Goal: Task Accomplishment & Management: Use online tool/utility

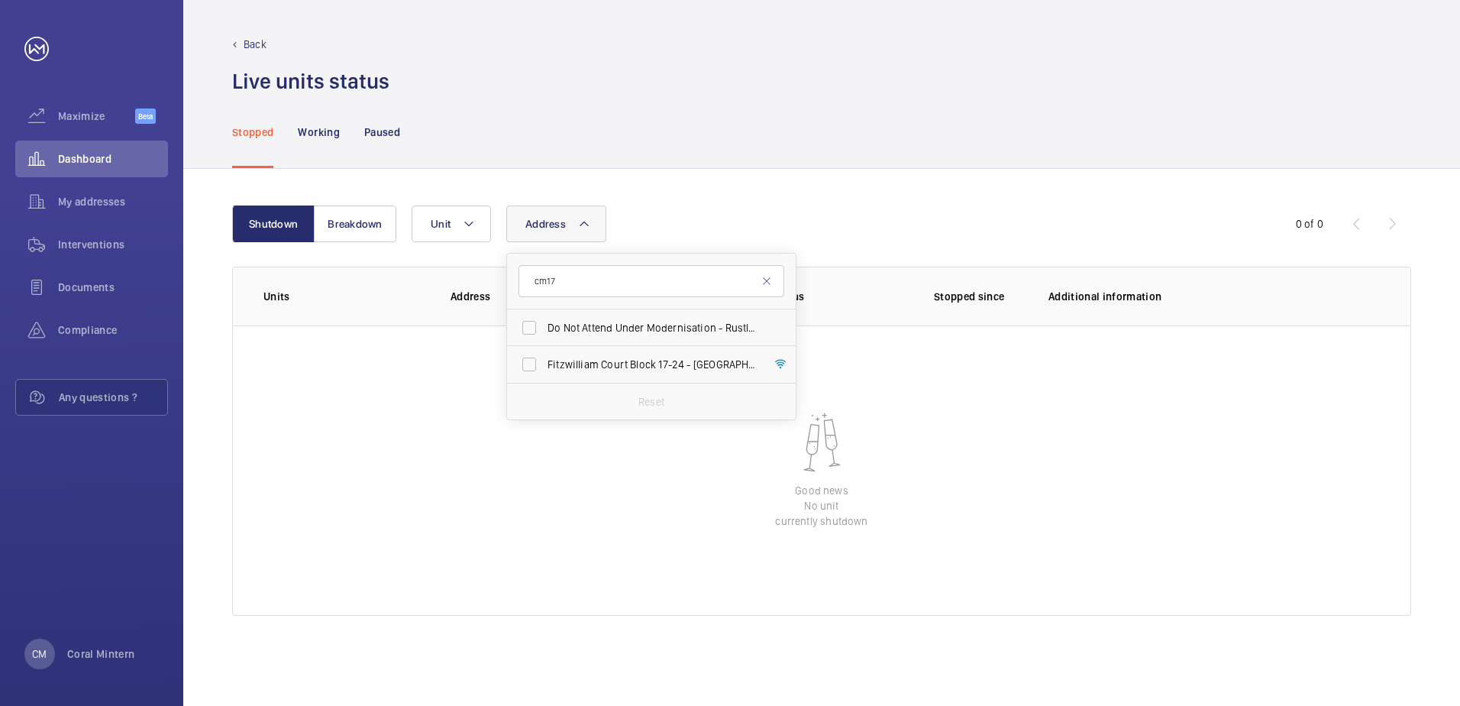
click at [525, 273] on input "cm17" at bounding box center [651, 281] width 266 height 32
type input "[PERSON_NAME]"
click at [655, 335] on label "[PERSON_NAME][GEOGRAPHIC_DATA] - [PERSON_NAME][GEOGRAPHIC_DATA]" at bounding box center [640, 327] width 266 height 37
click at [544, 335] on input "[PERSON_NAME][GEOGRAPHIC_DATA] - [PERSON_NAME][GEOGRAPHIC_DATA]" at bounding box center [529, 327] width 31 height 31
click at [587, 331] on span "[PERSON_NAME][GEOGRAPHIC_DATA] - [PERSON_NAME][GEOGRAPHIC_DATA]" at bounding box center [652, 327] width 210 height 15
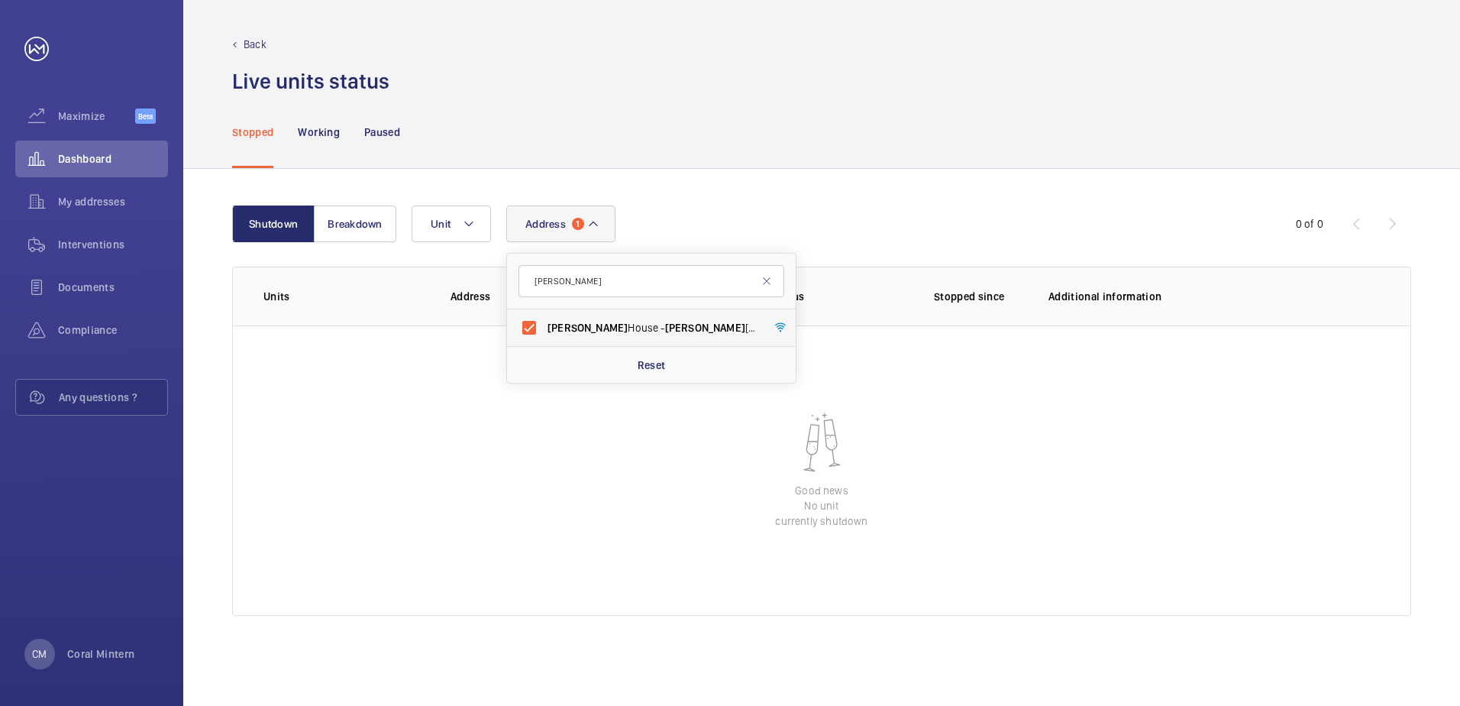
click at [544, 331] on input "[PERSON_NAME][GEOGRAPHIC_DATA] - [PERSON_NAME][GEOGRAPHIC_DATA]" at bounding box center [529, 327] width 31 height 31
checkbox input "false"
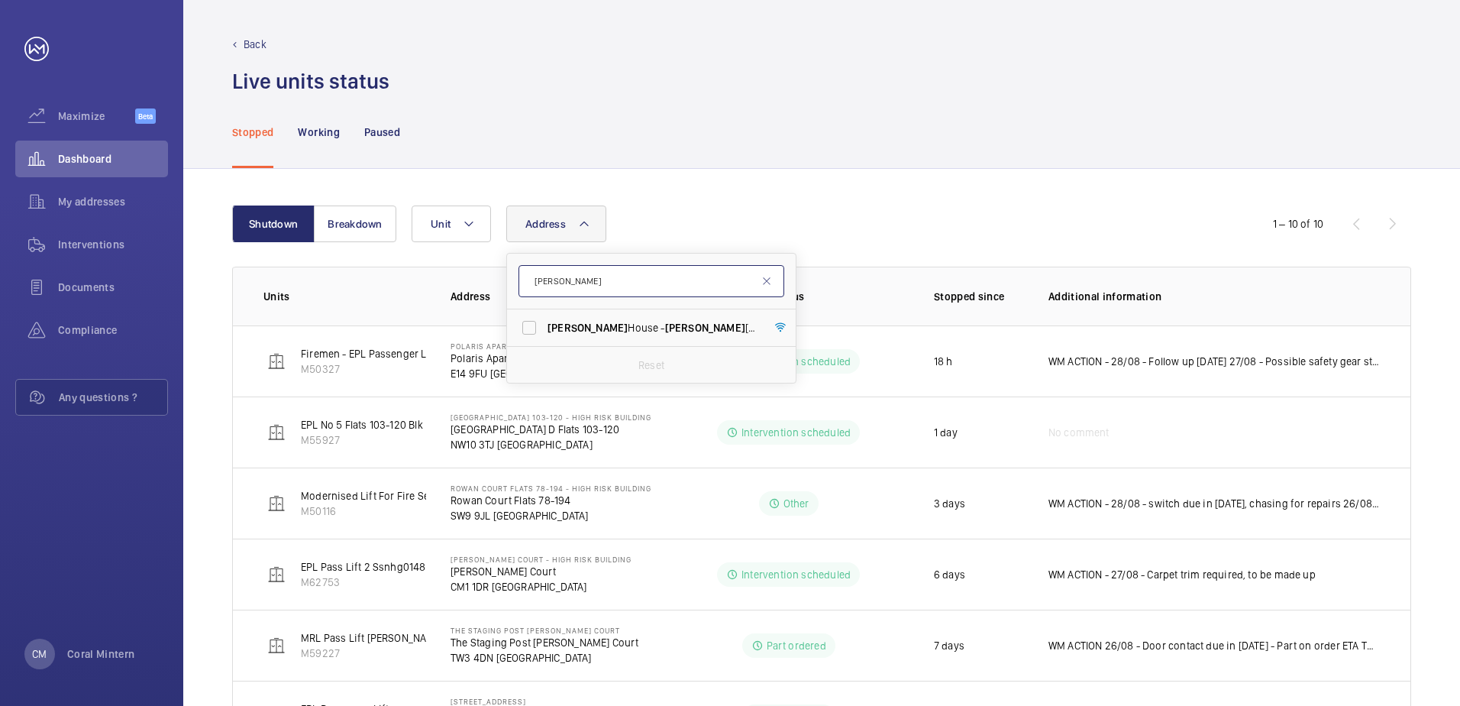
drag, startPoint x: 581, startPoint y: 281, endPoint x: 535, endPoint y: 277, distance: 46.7
click at [535, 277] on input "[PERSON_NAME]" at bounding box center [651, 281] width 266 height 32
type input "tw3 4fb"
click at [592, 341] on label "The Staging Post Furnival Court - The Staging Post [STREET_ADDRESS]" at bounding box center [640, 327] width 266 height 37
click at [544, 341] on input "The Staging Post Furnival Court - The Staging Post [STREET_ADDRESS]" at bounding box center [529, 327] width 31 height 31
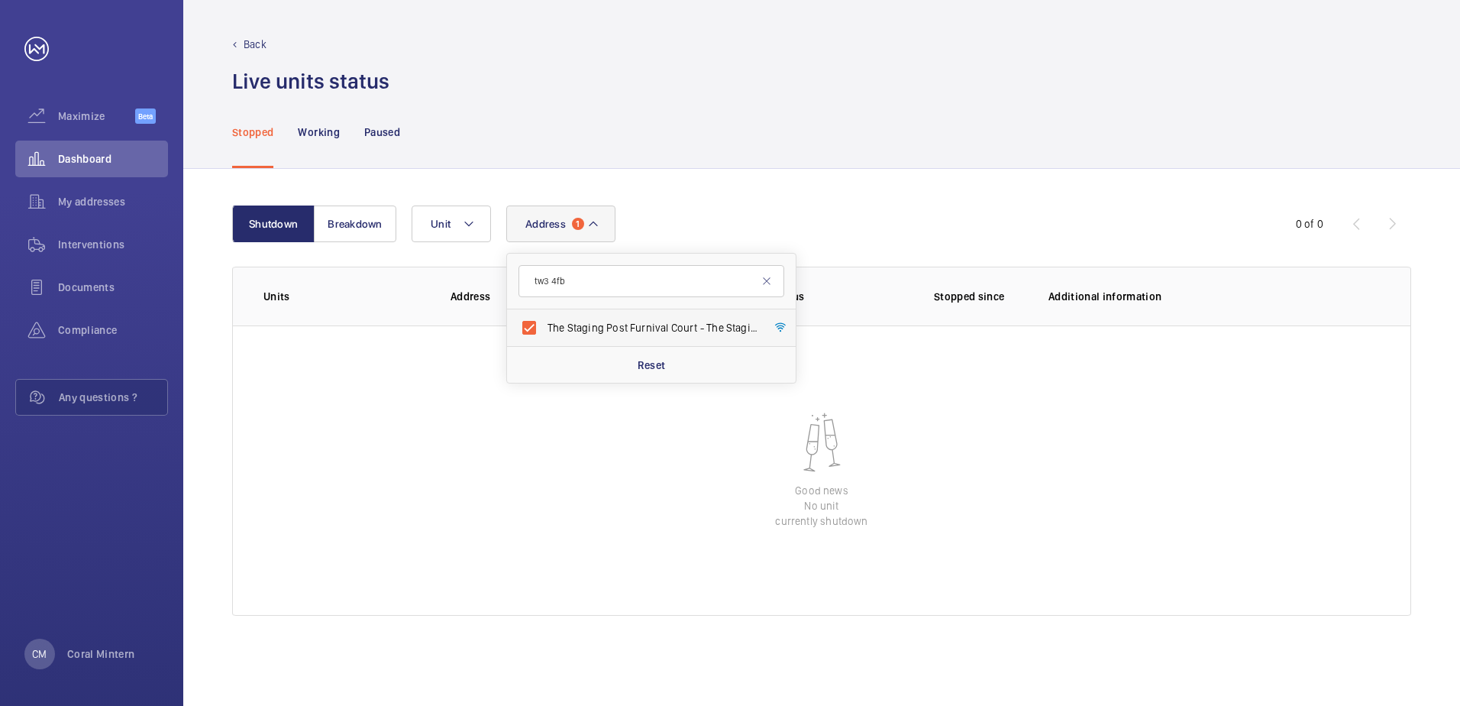
click at [601, 322] on span "The Staging Post Furnival Court - The Staging Post [STREET_ADDRESS]" at bounding box center [652, 327] width 210 height 15
click at [544, 322] on input "The Staging Post Furnival Court - The Staging Post [STREET_ADDRESS]" at bounding box center [529, 327] width 31 height 31
checkbox input "false"
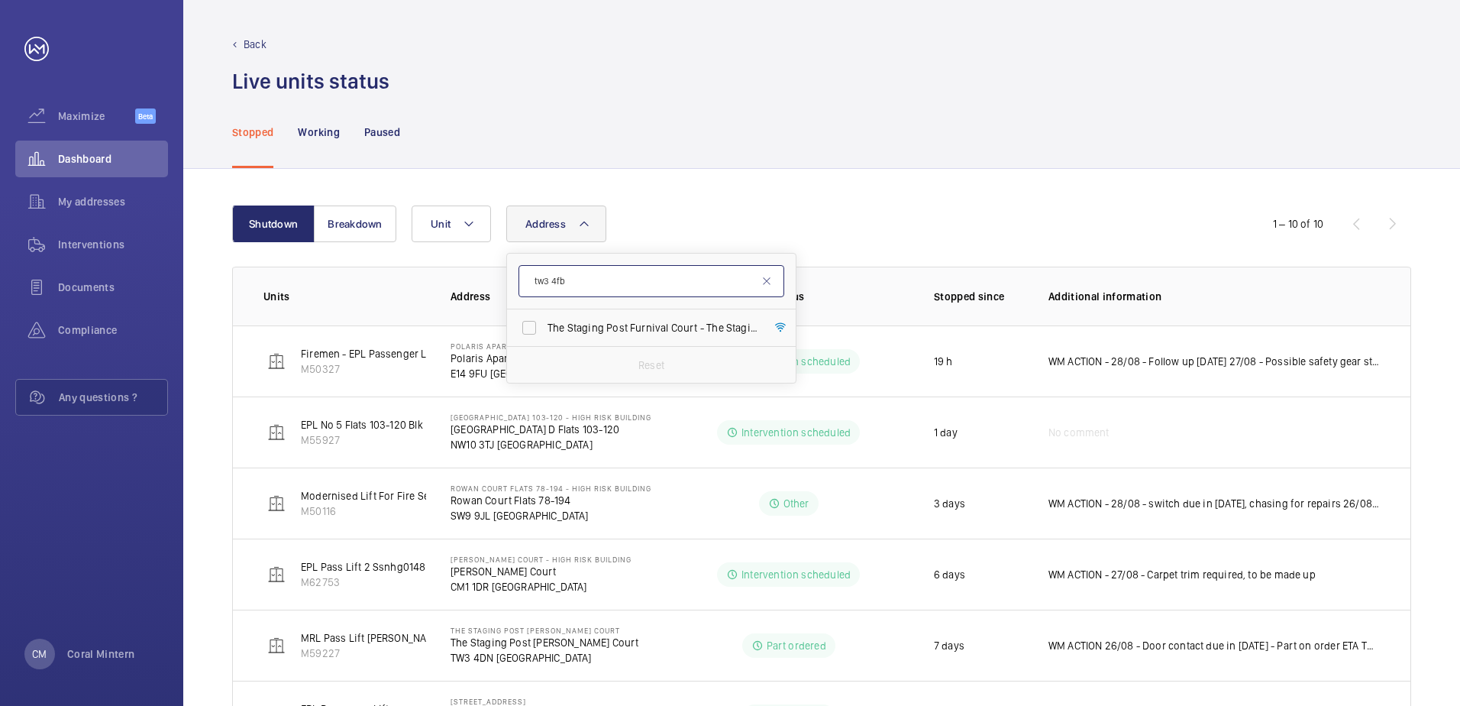
drag, startPoint x: 581, startPoint y: 277, endPoint x: 520, endPoint y: 279, distance: 61.1
click at [535, 270] on input "tw3 4fb" at bounding box center [651, 281] width 266 height 32
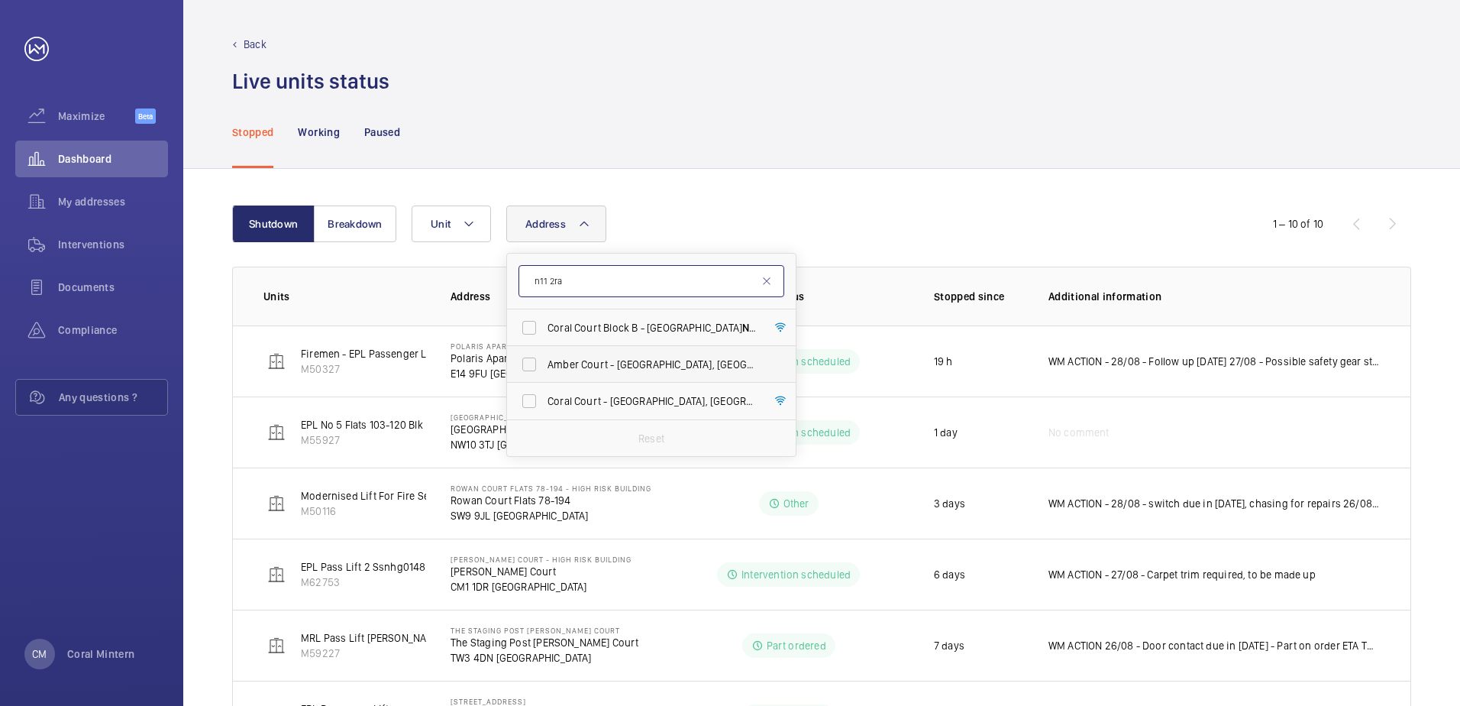
type input "n11 2ra"
click at [631, 348] on label "[STREET_ADDRESS]" at bounding box center [640, 364] width 266 height 37
click at [544, 349] on input "[STREET_ADDRESS]" at bounding box center [529, 364] width 31 height 31
checkbox input "true"
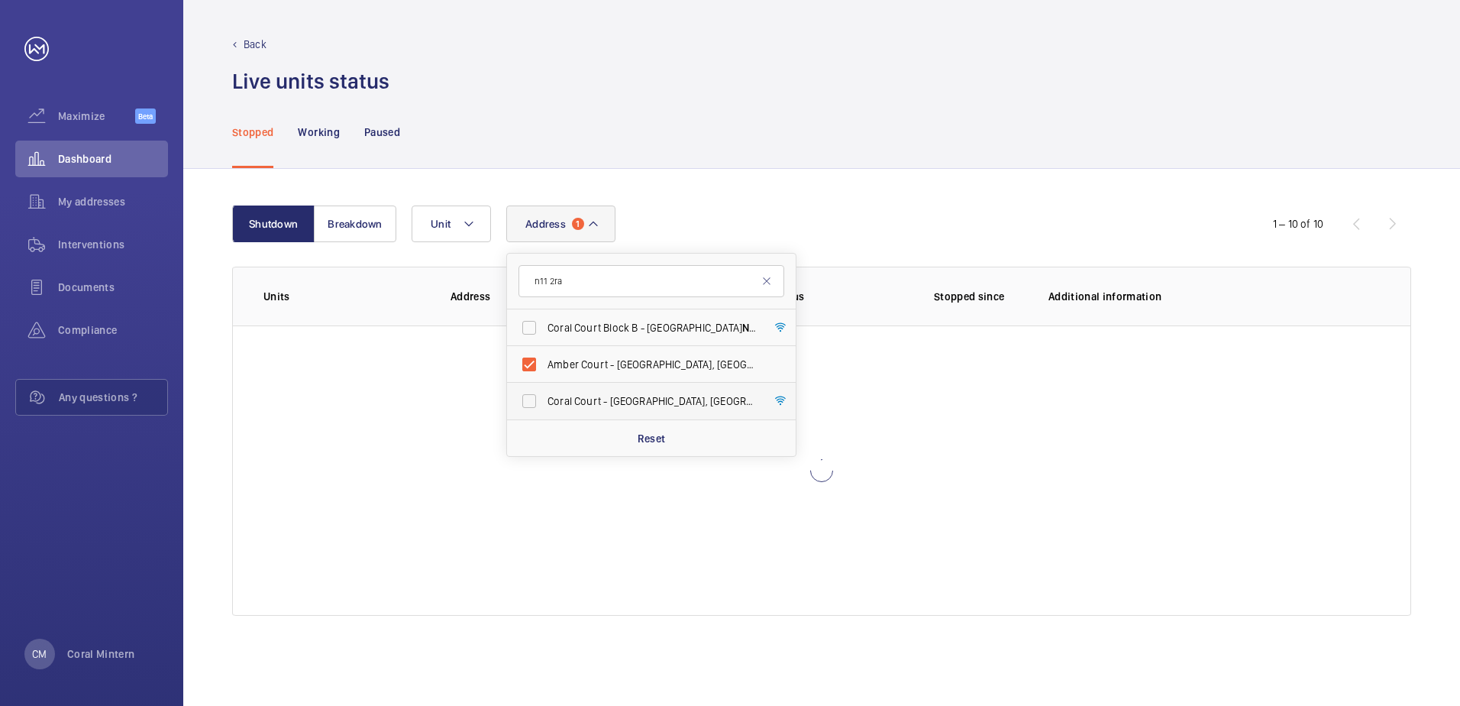
click at [645, 396] on span "[STREET_ADDRESS]" at bounding box center [652, 400] width 210 height 15
click at [544, 396] on input "[STREET_ADDRESS]" at bounding box center [529, 401] width 31 height 31
checkbox input "true"
click at [651, 316] on label "[STREET_ADDRESS]" at bounding box center [640, 327] width 266 height 37
click at [544, 316] on input "[STREET_ADDRESS]" at bounding box center [529, 327] width 31 height 31
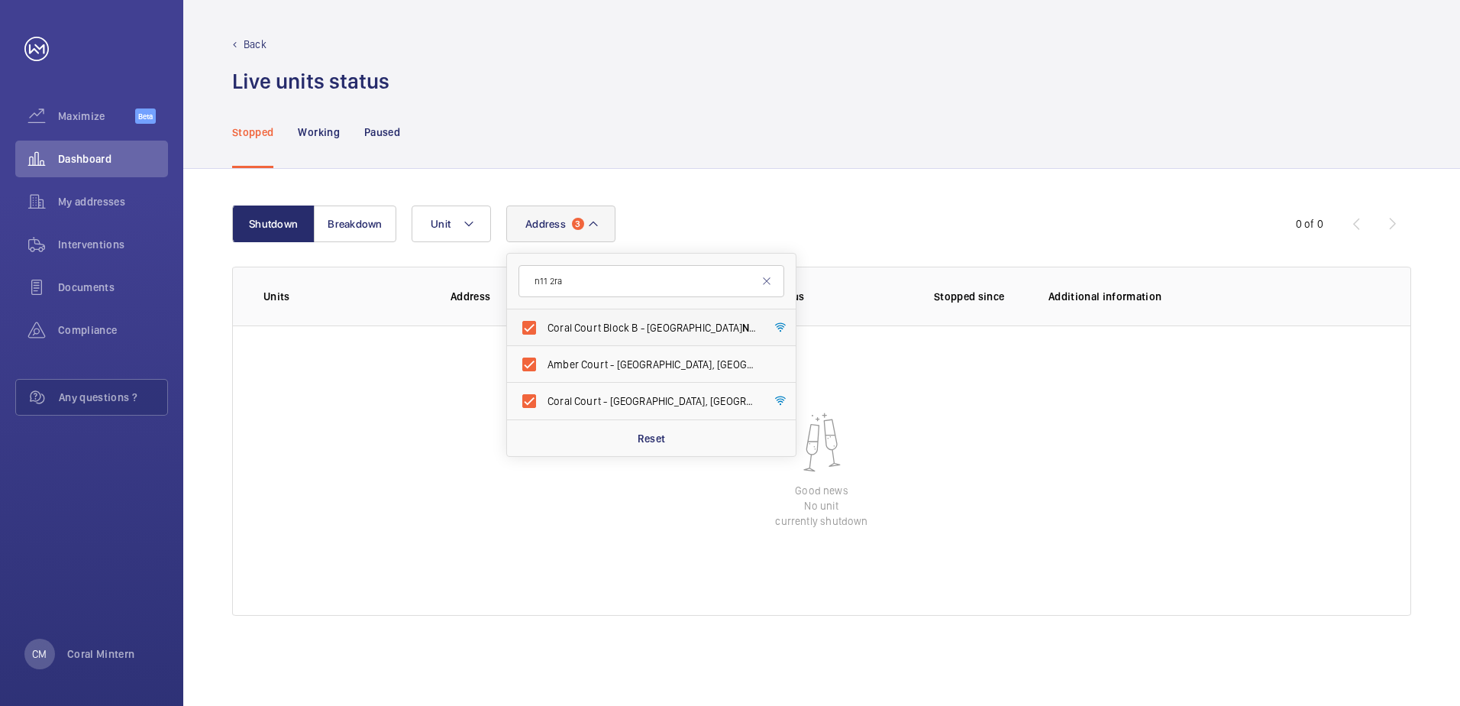
click at [632, 334] on span "[STREET_ADDRESS]" at bounding box center [652, 327] width 210 height 15
click at [544, 334] on input "[STREET_ADDRESS]" at bounding box center [529, 327] width 31 height 31
checkbox input "false"
click at [636, 356] on label "[STREET_ADDRESS]" at bounding box center [640, 364] width 266 height 37
click at [544, 356] on input "[STREET_ADDRESS]" at bounding box center [529, 364] width 31 height 31
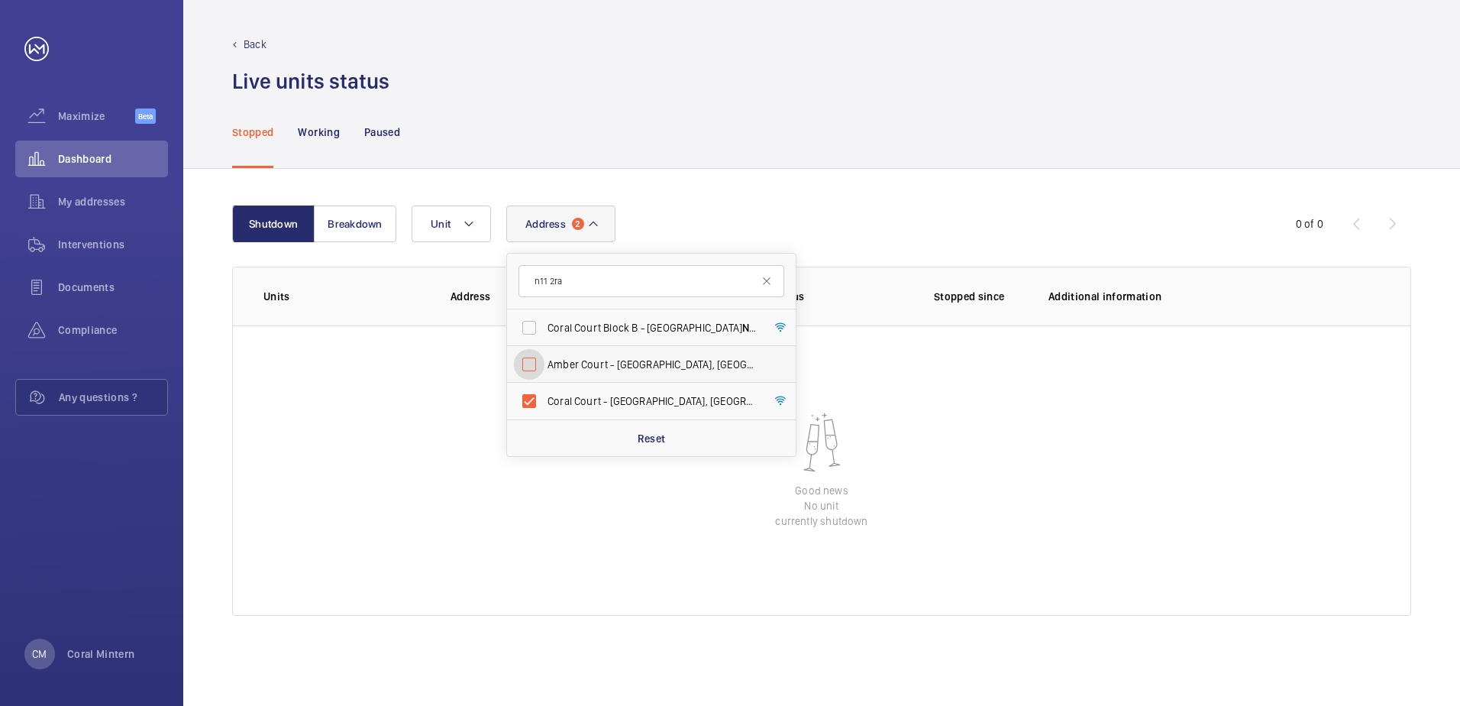
checkbox input "false"
click at [642, 391] on label "[STREET_ADDRESS]" at bounding box center [640, 401] width 266 height 37
click at [544, 391] on input "[STREET_ADDRESS]" at bounding box center [529, 401] width 31 height 31
checkbox input "false"
drag, startPoint x: 577, startPoint y: 279, endPoint x: 534, endPoint y: 269, distance: 43.9
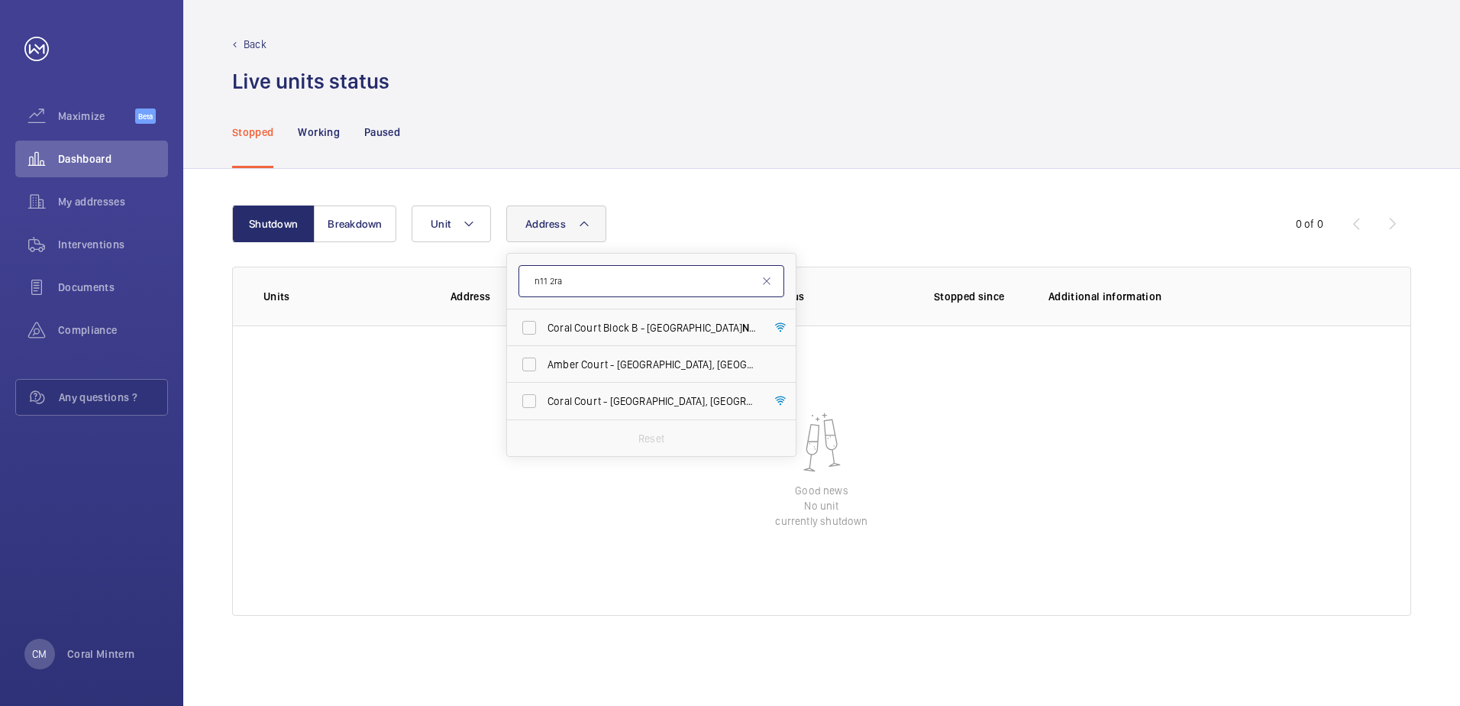
click at [534, 269] on input "n11 2ra" at bounding box center [651, 281] width 266 height 32
type input "sw10 0lu"
click at [597, 334] on span "471 Omega House - [STREET_ADDRESS]" at bounding box center [652, 327] width 210 height 15
click at [544, 334] on input "471 Omega House - [STREET_ADDRESS]" at bounding box center [529, 327] width 31 height 31
drag, startPoint x: 613, startPoint y: 326, endPoint x: 580, endPoint y: 270, distance: 64.7
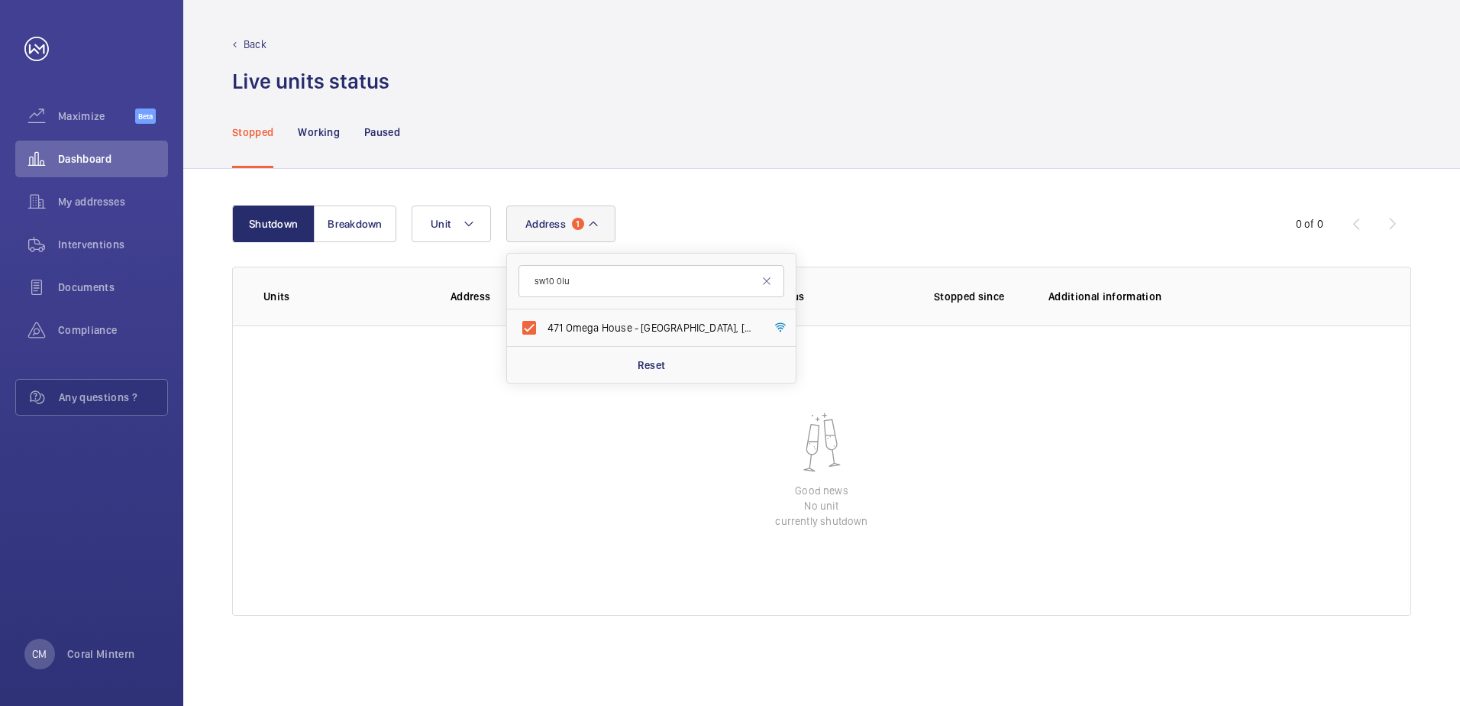
click at [612, 327] on span "471 Omega House - [STREET_ADDRESS]" at bounding box center [652, 327] width 210 height 15
click at [544, 327] on input "471 Omega House - [STREET_ADDRESS]" at bounding box center [529, 327] width 31 height 31
checkbox input "false"
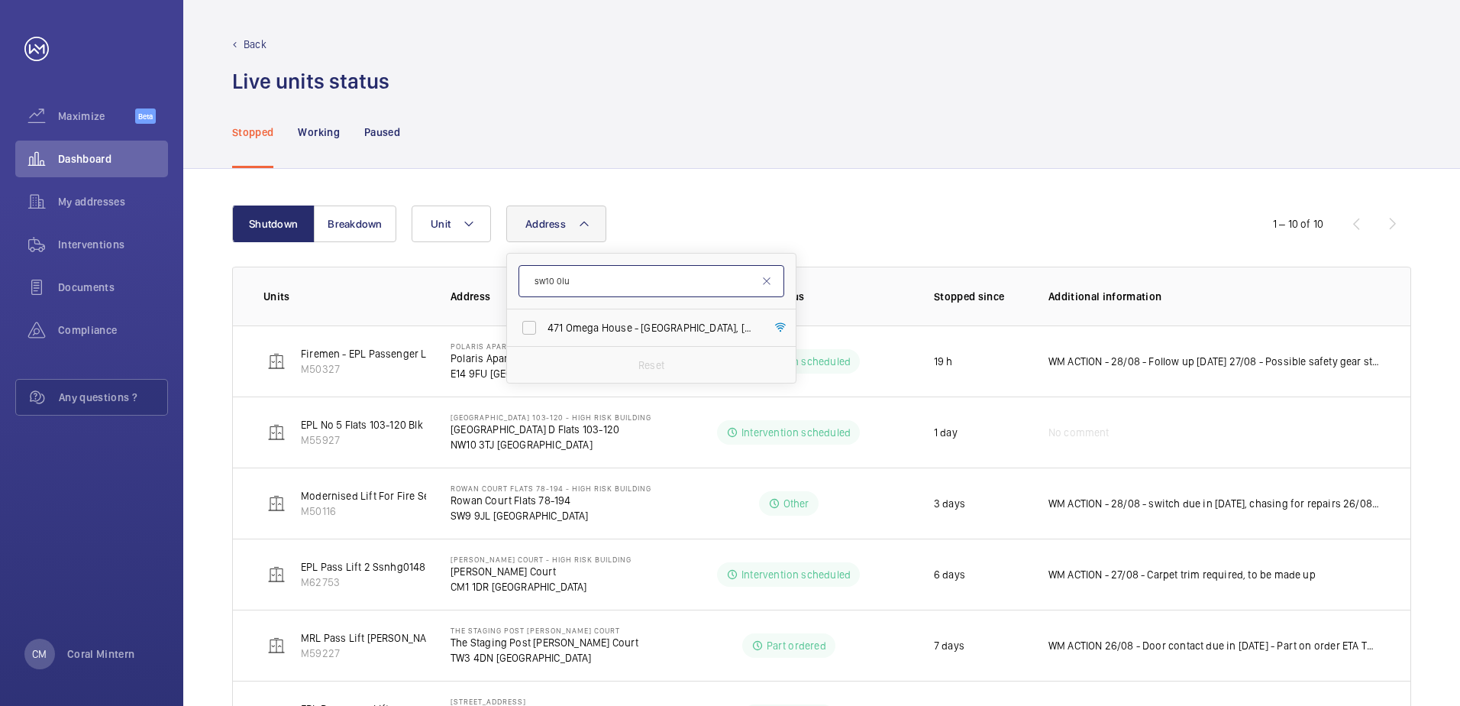
drag, startPoint x: 580, startPoint y: 270, endPoint x: 532, endPoint y: 269, distance: 48.1
click at [532, 269] on input "sw10 0lu" at bounding box center [651, 281] width 266 height 32
type input "orpheus"
click at [648, 331] on span "[STREET_ADDRESS]" at bounding box center [652, 327] width 210 height 15
click at [544, 331] on input "[STREET_ADDRESS]" at bounding box center [529, 327] width 31 height 31
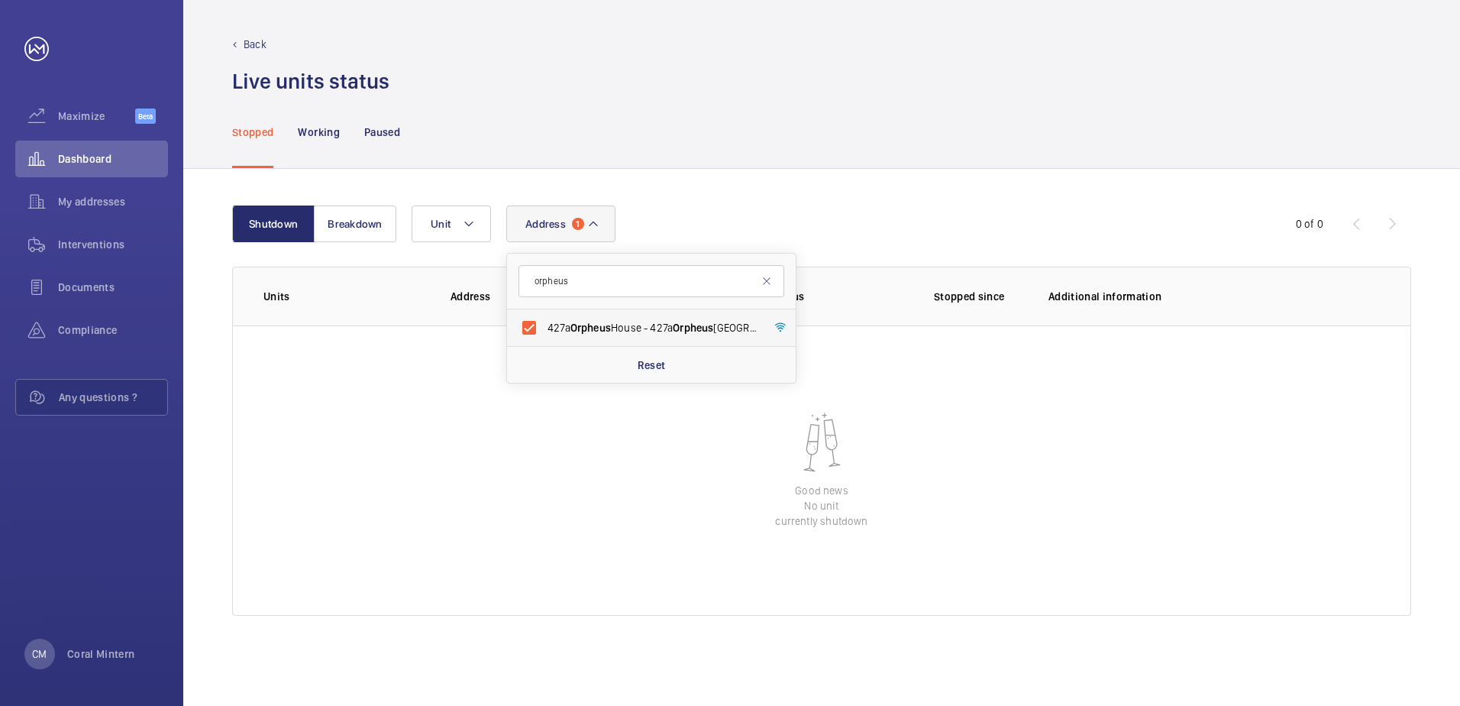
click at [627, 329] on span "[STREET_ADDRESS]" at bounding box center [652, 327] width 210 height 15
click at [544, 329] on input "[STREET_ADDRESS]" at bounding box center [529, 327] width 31 height 31
checkbox input "false"
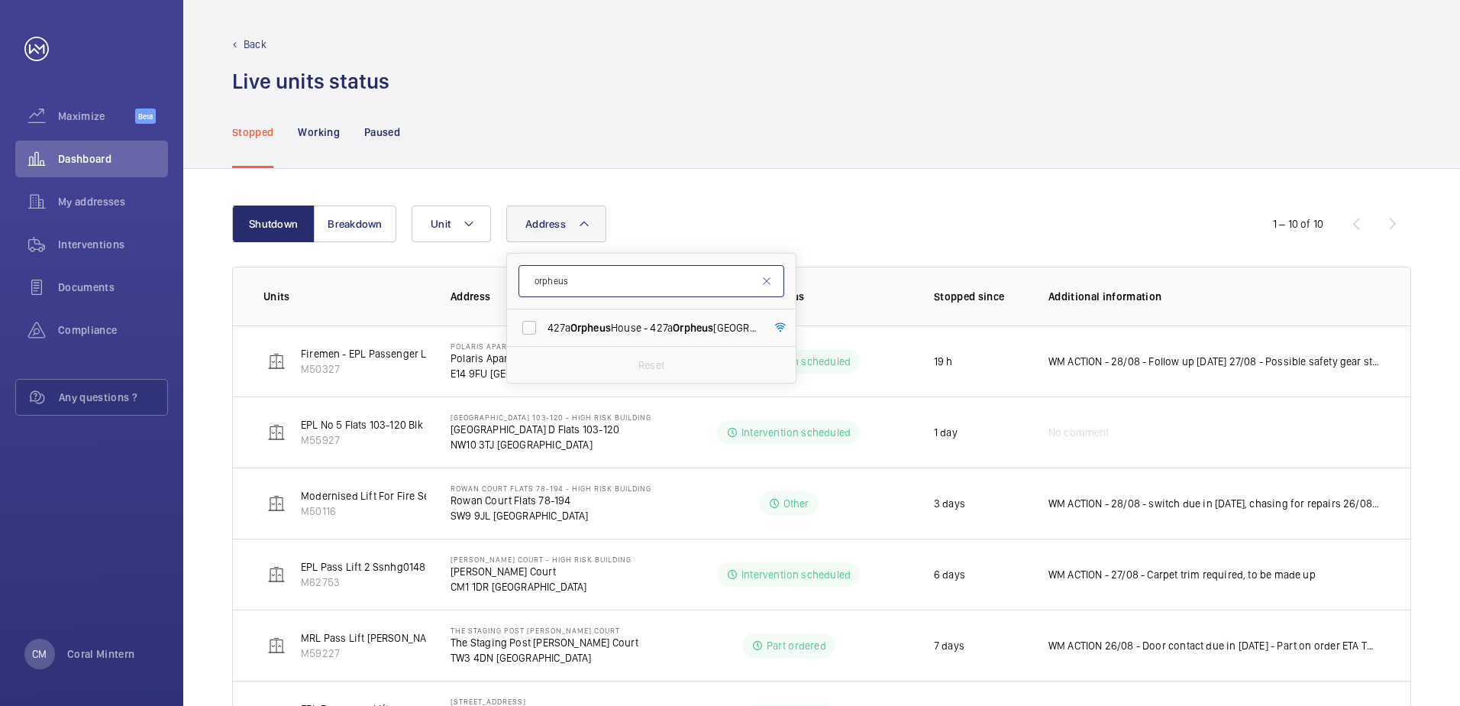
click at [589, 289] on input "orpheus" at bounding box center [651, 281] width 266 height 32
drag, startPoint x: 554, startPoint y: 280, endPoint x: 530, endPoint y: 271, distance: 26.1
click at [530, 271] on input "orpheus" at bounding box center [651, 281] width 266 height 32
type input "w1w 6dn"
click at [607, 330] on span "[PERSON_NAME] House - High Risk Building - [PERSON_NAME][GEOGRAPHIC_DATA]" at bounding box center [652, 327] width 210 height 15
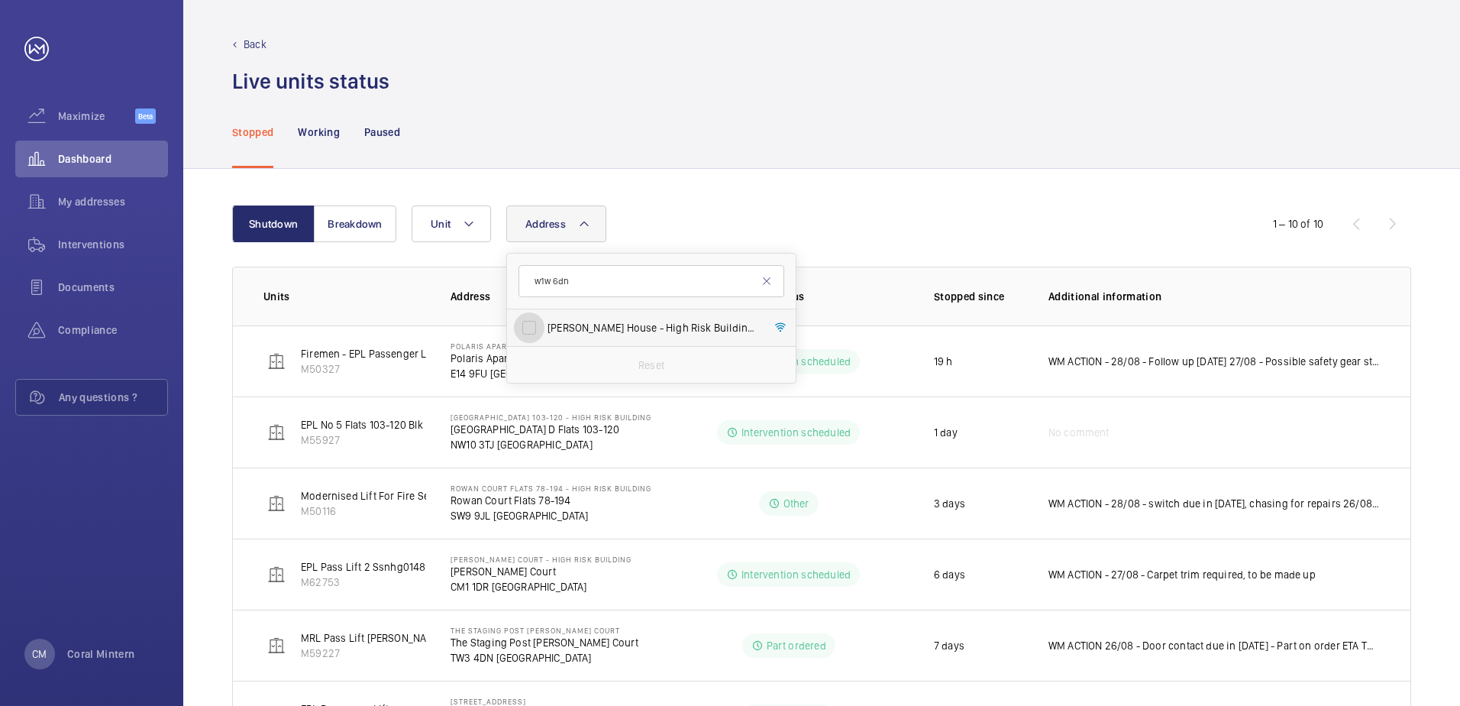
click at [544, 330] on input "[PERSON_NAME] House - High Risk Building - [PERSON_NAME][GEOGRAPHIC_DATA]" at bounding box center [529, 327] width 31 height 31
checkbox input "true"
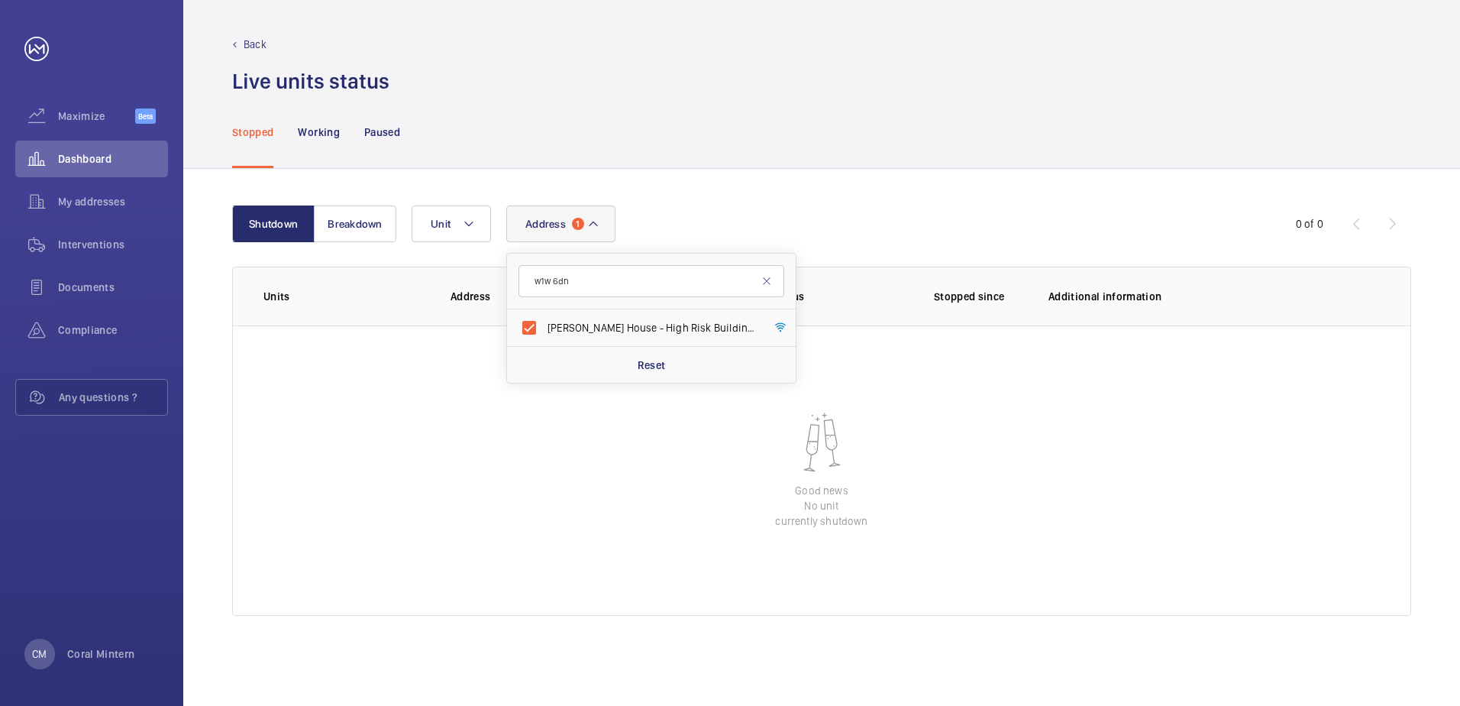
click at [671, 184] on div "Shutdown Breakdown Address 1 w1w [GEOGRAPHIC_DATA][PERSON_NAME] - High Risk Bui…" at bounding box center [821, 437] width 1277 height 537
